Goal: Transaction & Acquisition: Purchase product/service

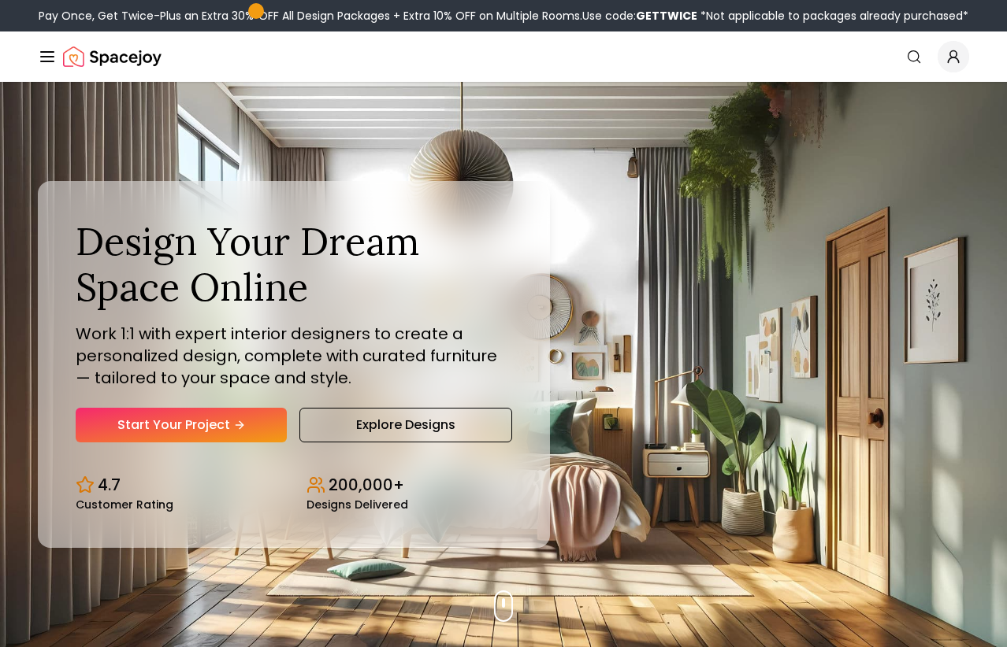
click at [225, 417] on link "Start Your Project" at bounding box center [181, 425] width 211 height 35
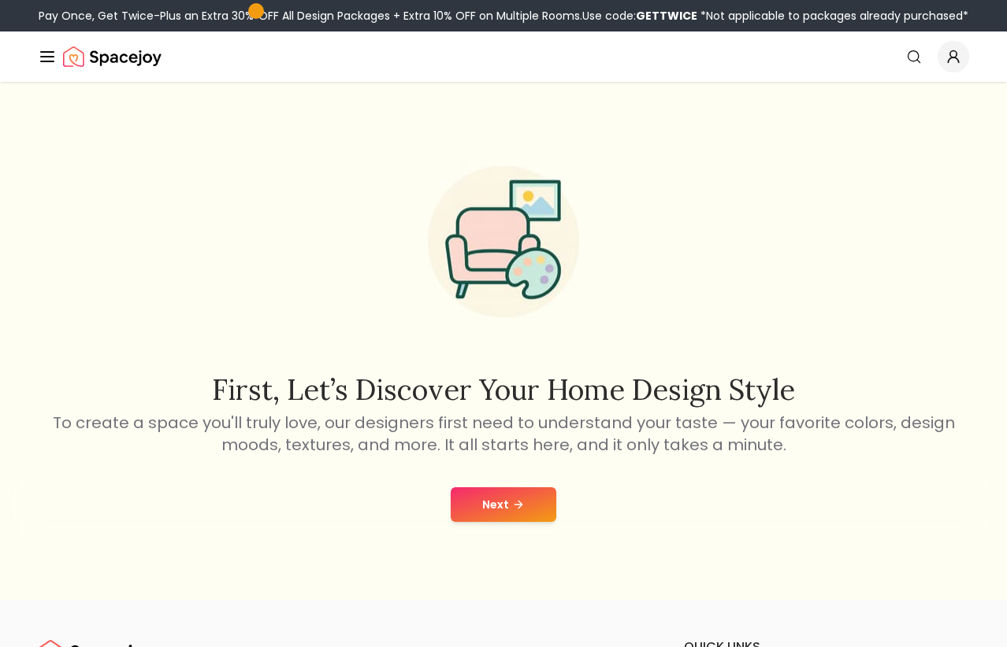
click at [529, 503] on button "Next" at bounding box center [504, 505] width 106 height 35
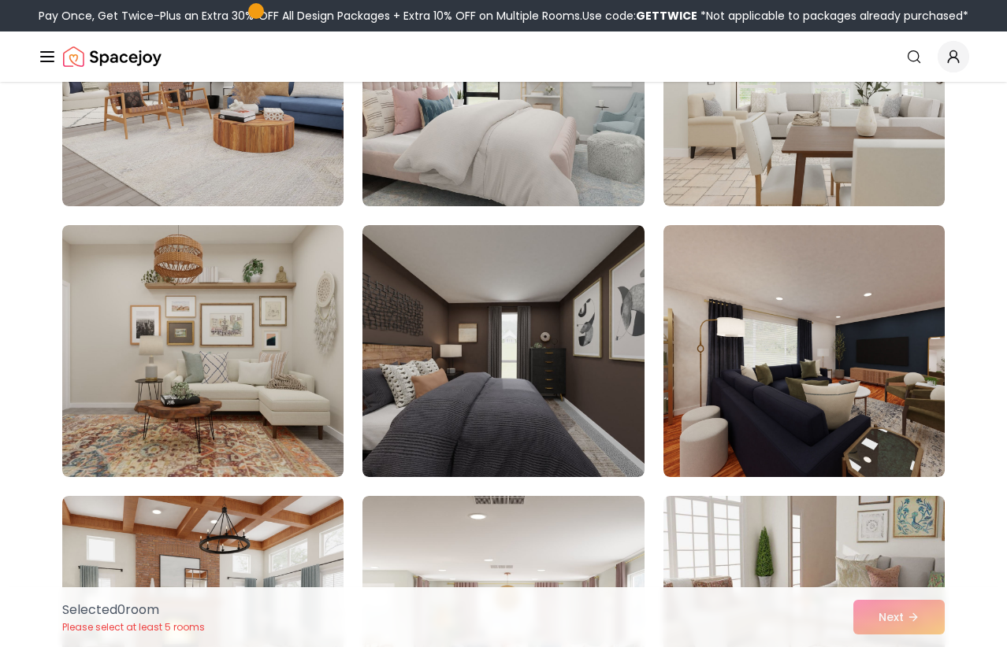
scroll to position [1026, 0]
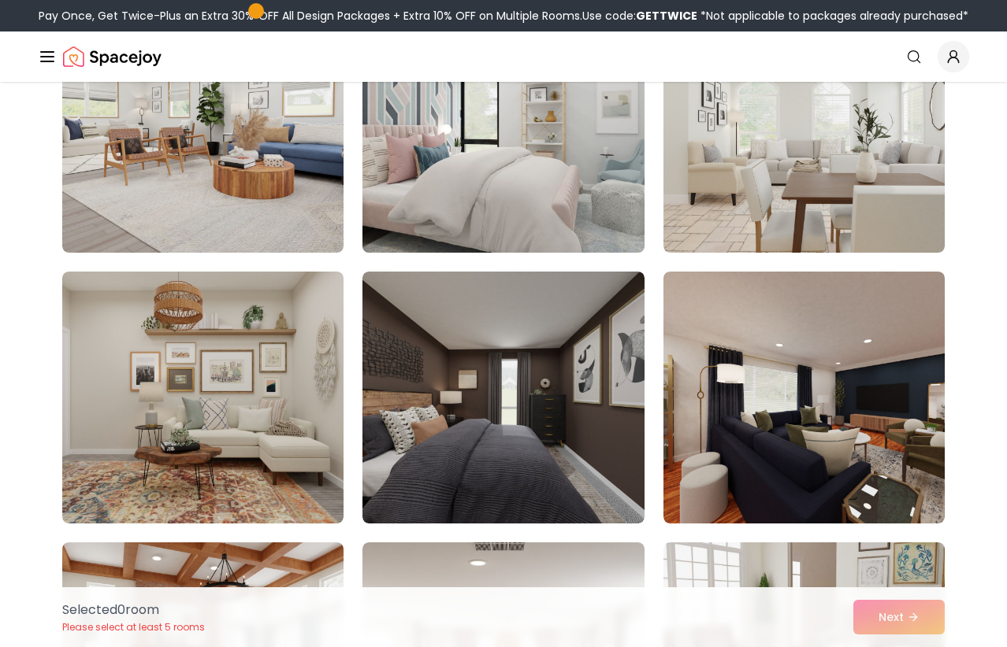
click at [573, 206] on img at bounding box center [502, 126] width 295 height 265
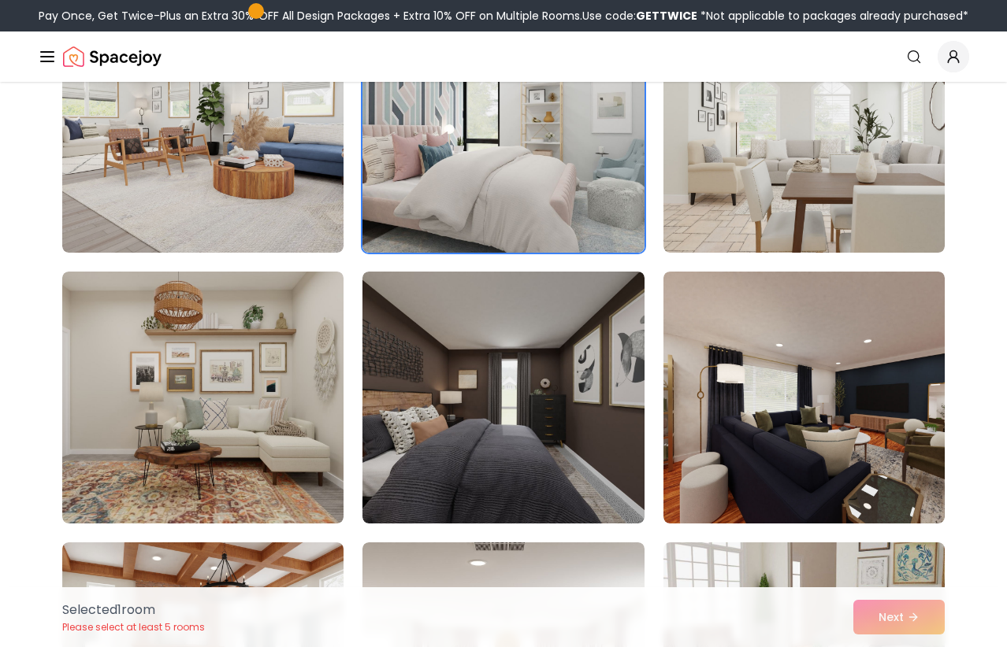
click at [892, 617] on div "Selected 1 room Please select at least 5 rooms Next" at bounding box center [503, 618] width 907 height 60
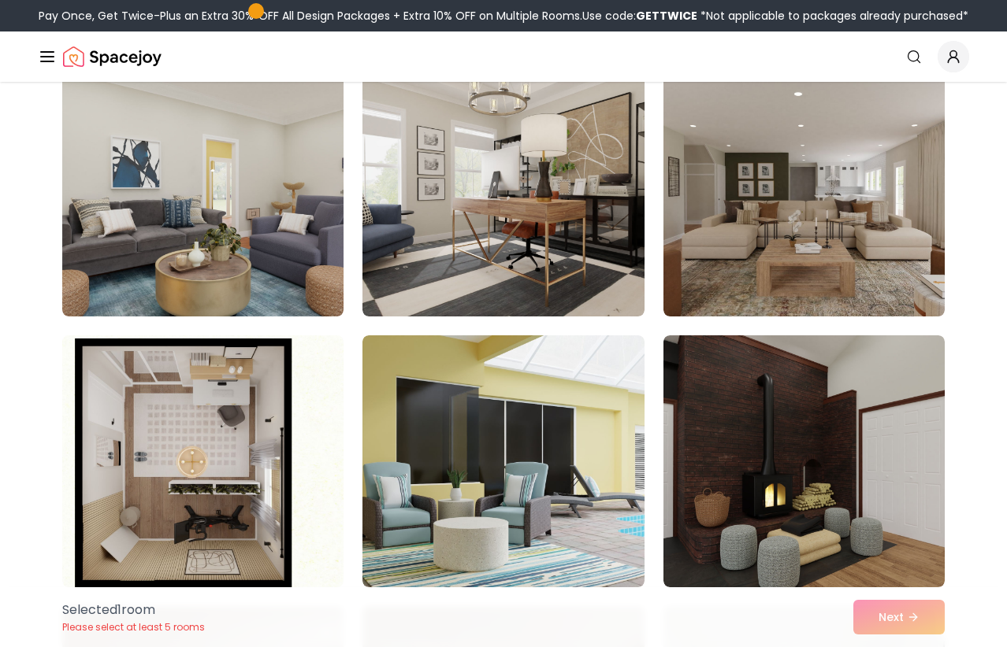
scroll to position [2142, 0]
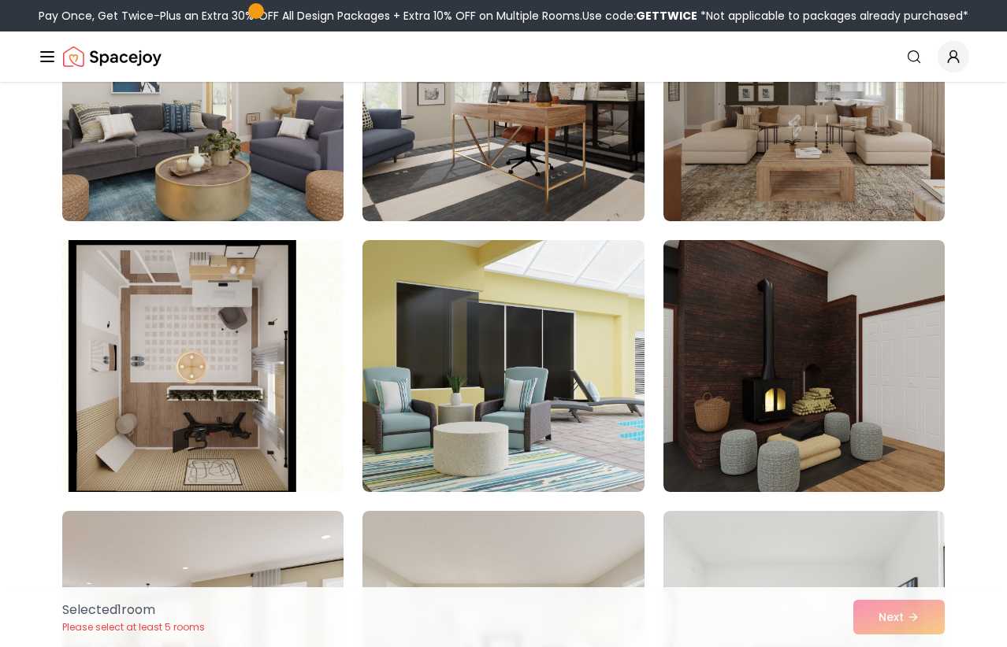
click at [159, 360] on img at bounding box center [202, 366] width 295 height 265
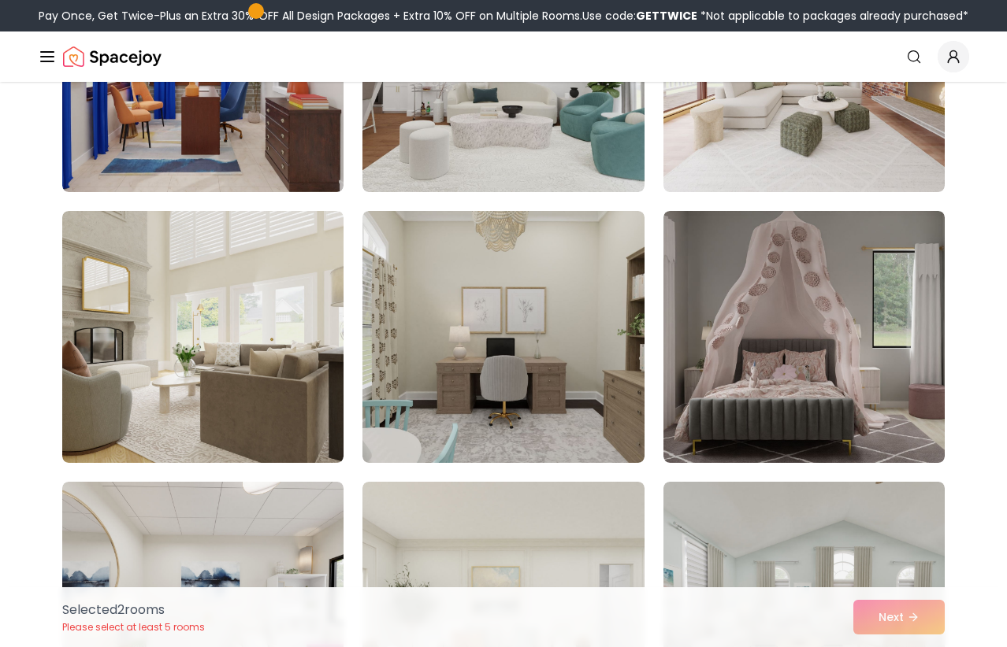
scroll to position [2985, 0]
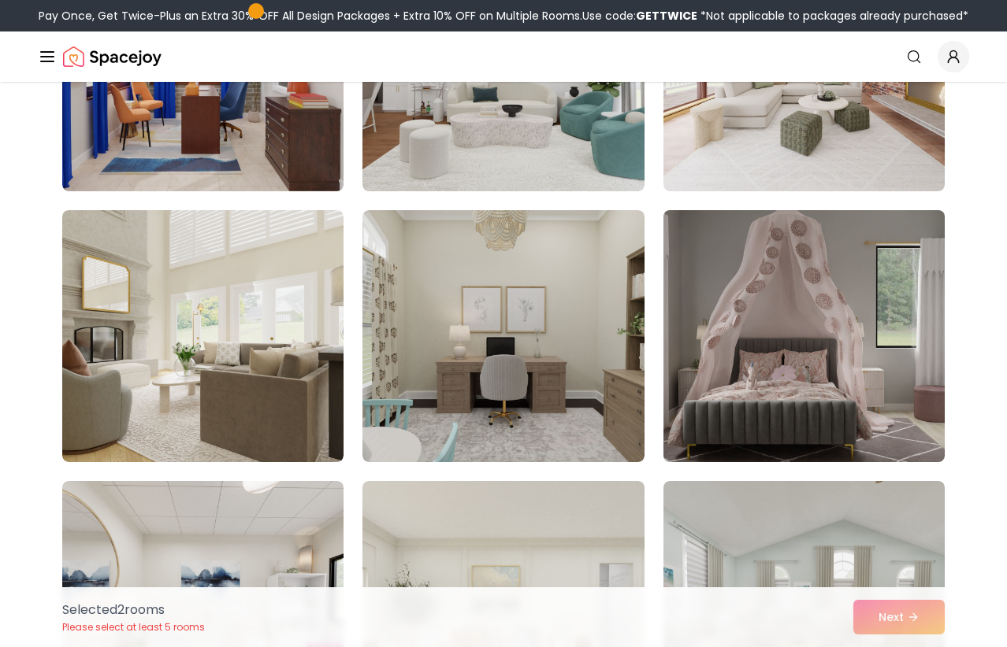
click at [826, 317] on img at bounding box center [803, 336] width 295 height 265
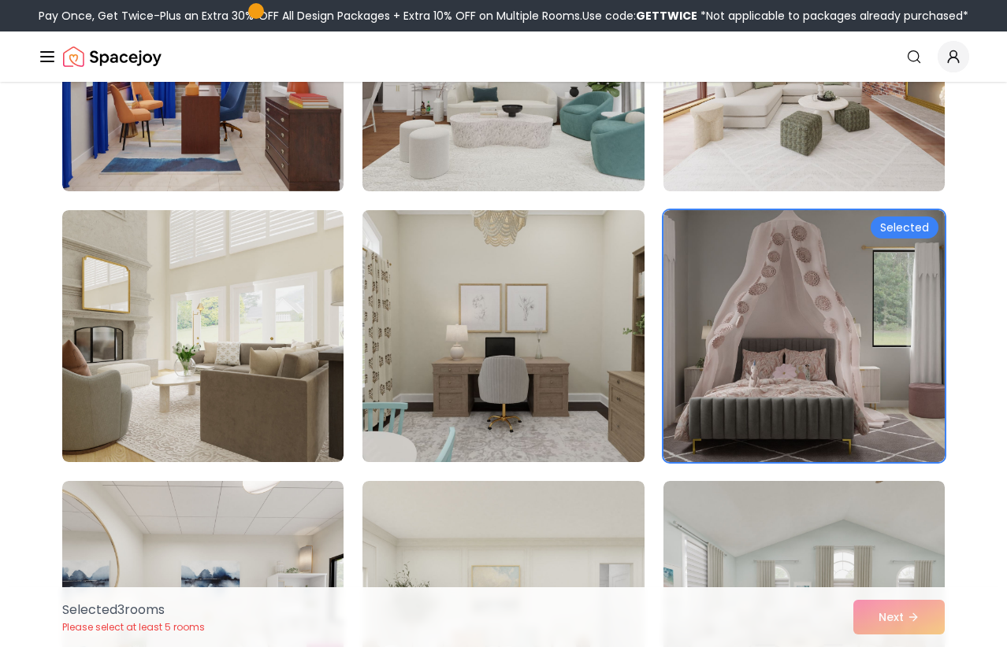
click at [586, 424] on img at bounding box center [502, 336] width 295 height 265
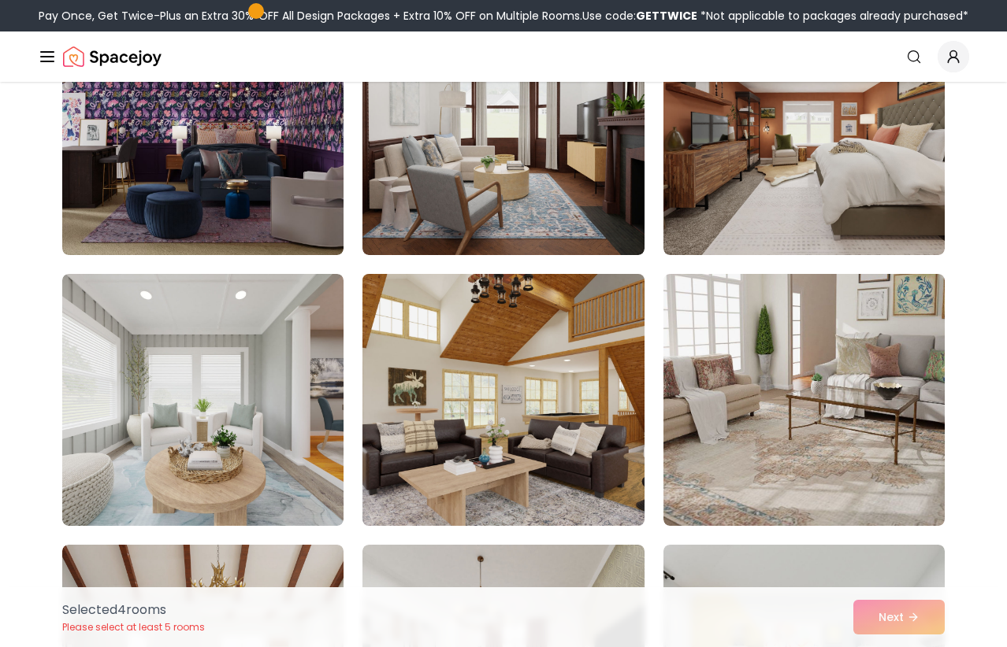
scroll to position [4008, 0]
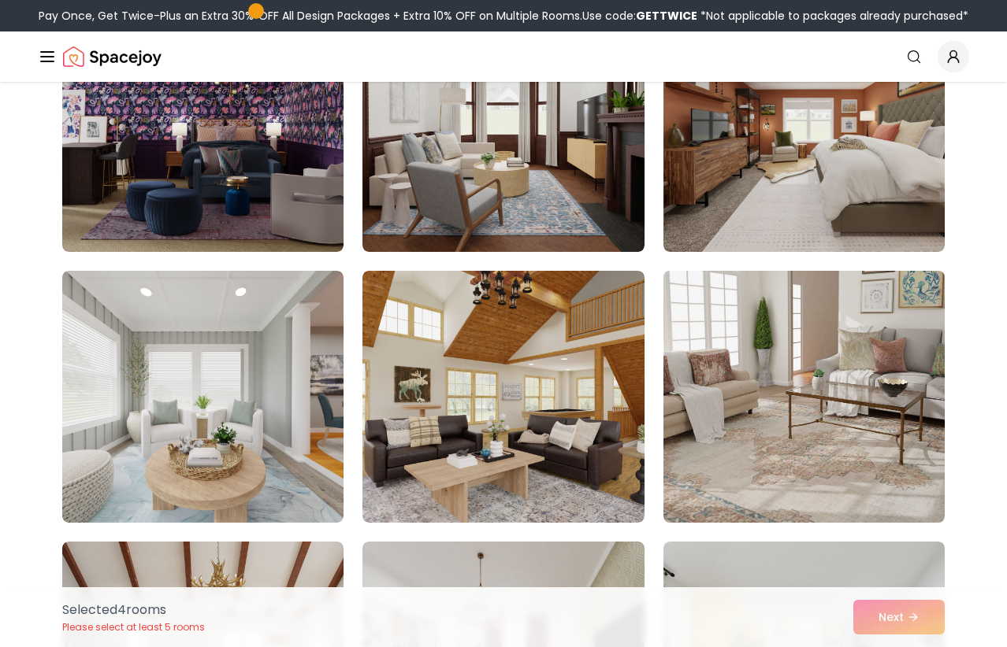
click at [782, 402] on img at bounding box center [803, 397] width 295 height 265
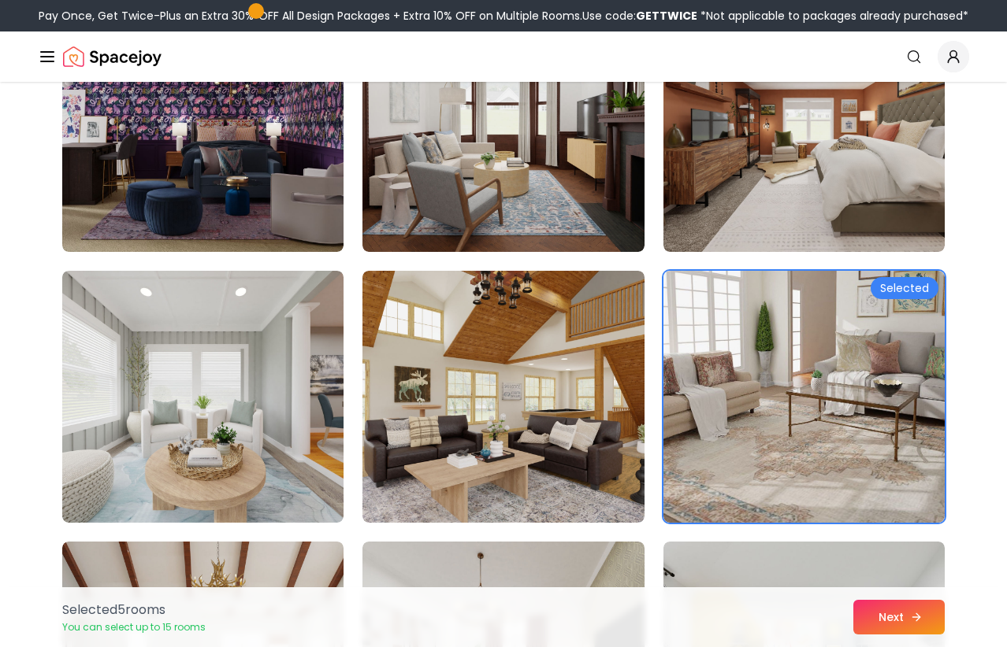
click at [918, 620] on icon at bounding box center [916, 617] width 13 height 13
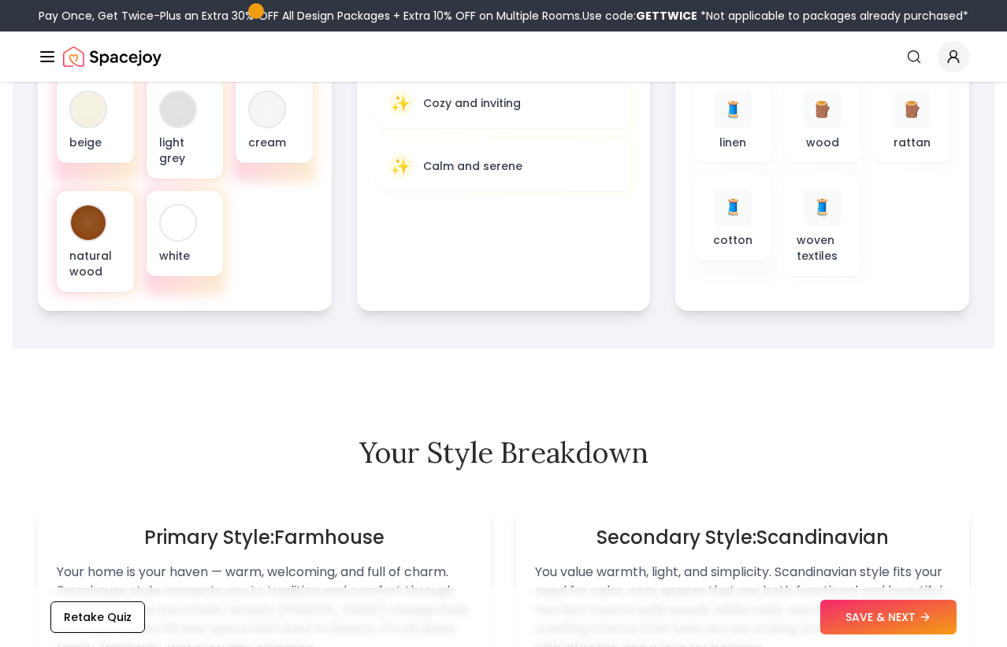
scroll to position [660, 0]
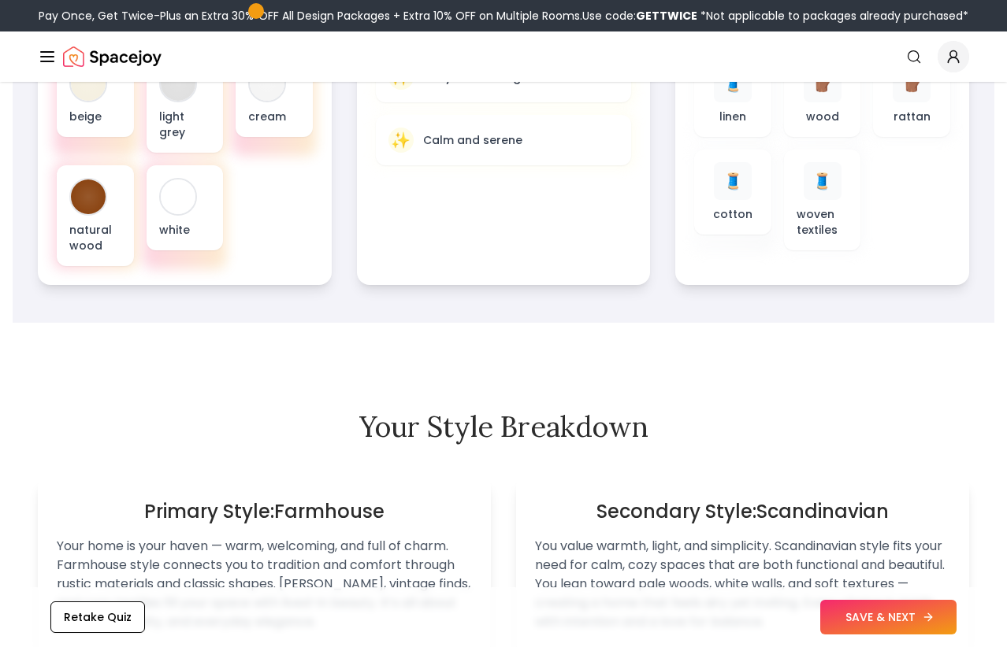
click at [908, 619] on button "SAVE & NEXT" at bounding box center [888, 617] width 136 height 35
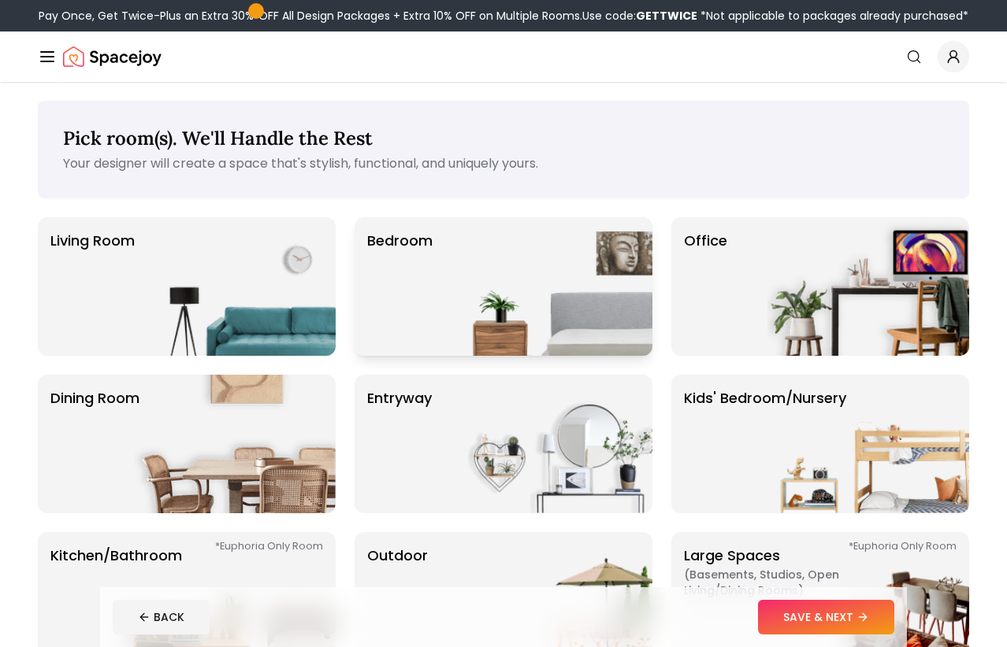
click at [499, 295] on img at bounding box center [552, 286] width 202 height 139
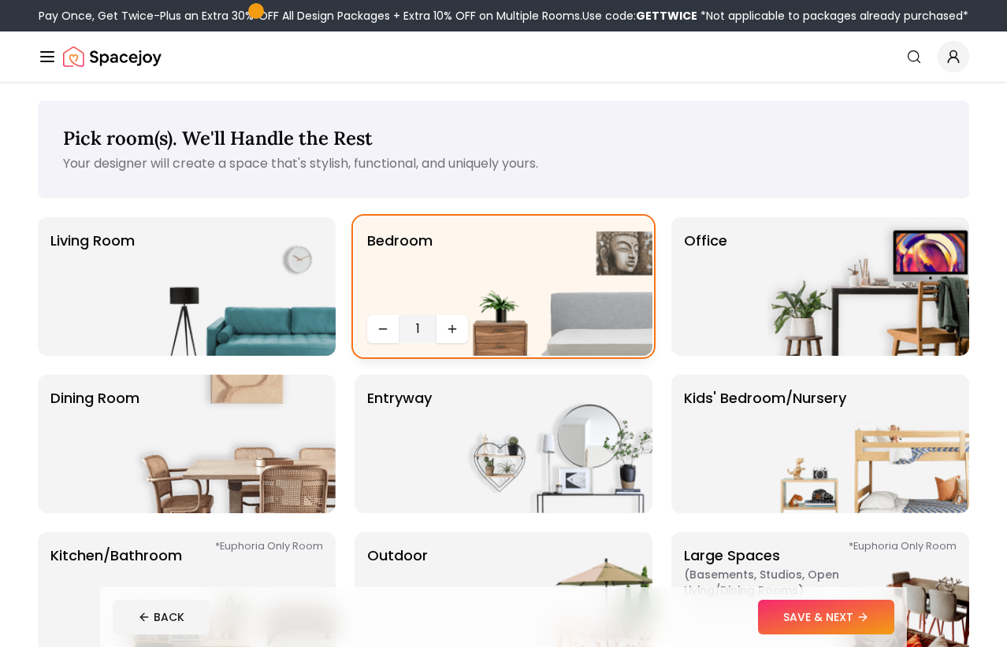
click at [508, 255] on img at bounding box center [552, 286] width 202 height 139
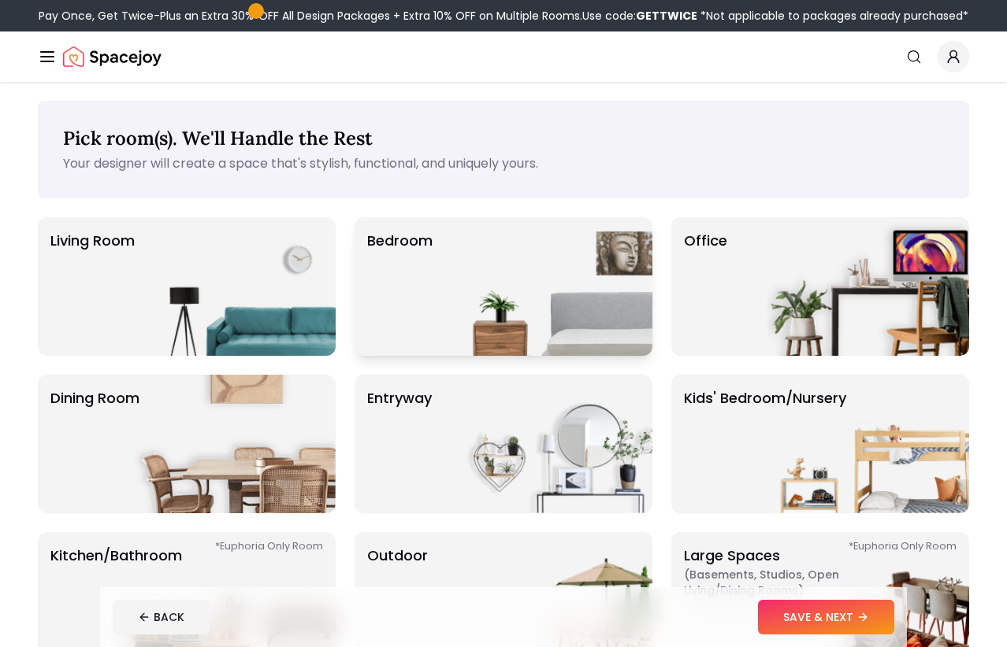
click at [547, 322] on img at bounding box center [552, 286] width 202 height 139
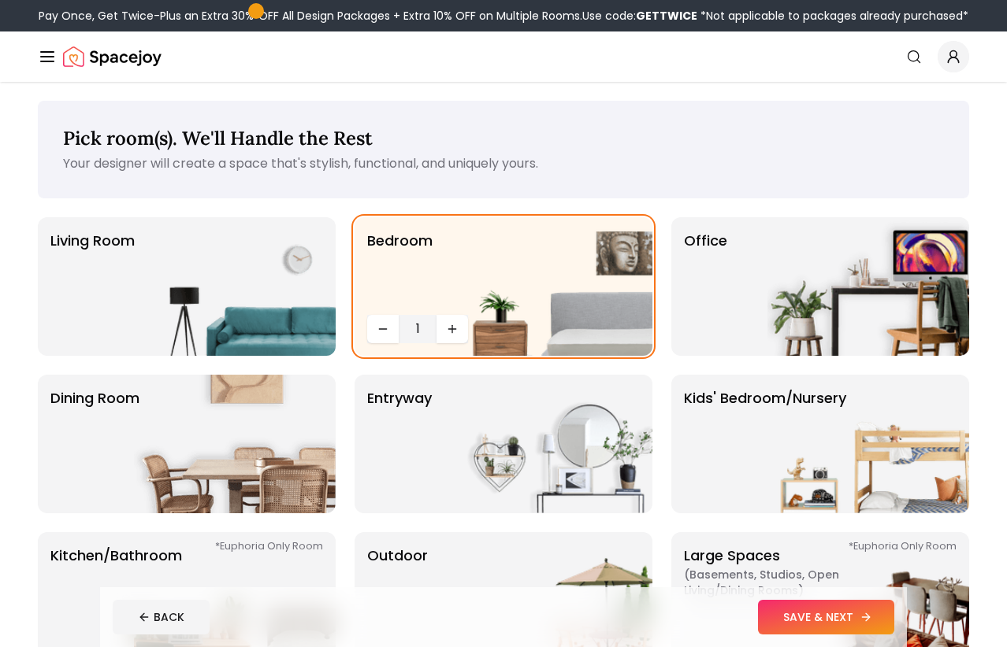
click at [845, 613] on button "SAVE & NEXT" at bounding box center [826, 617] width 136 height 35
